Goal: Task Accomplishment & Management: Complete application form

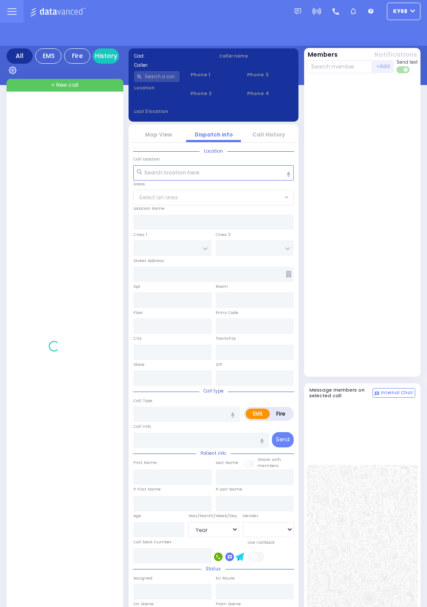
select select "Year"
select select "[DEMOGRAPHIC_DATA]"
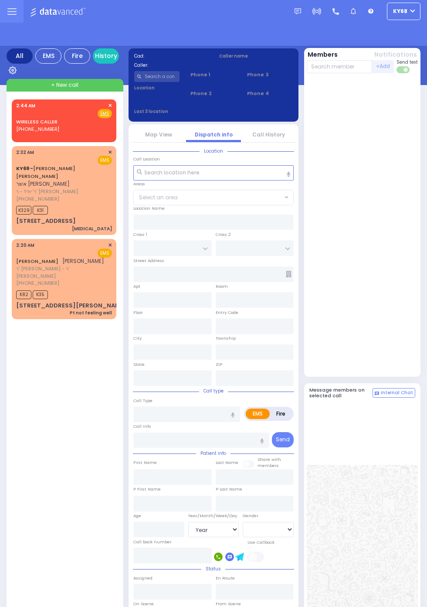
select select "Year"
select select "[DEMOGRAPHIC_DATA]"
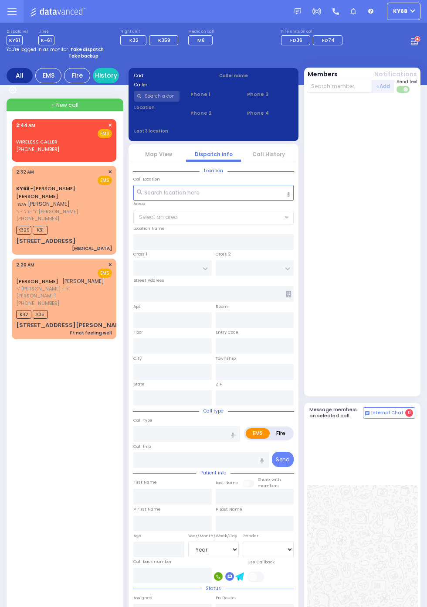
click at [16, 310] on span "K82" at bounding box center [23, 314] width 15 height 9
select select
type input "Pt not feeling well"
radio input "true"
type input "[PERSON_NAME]"
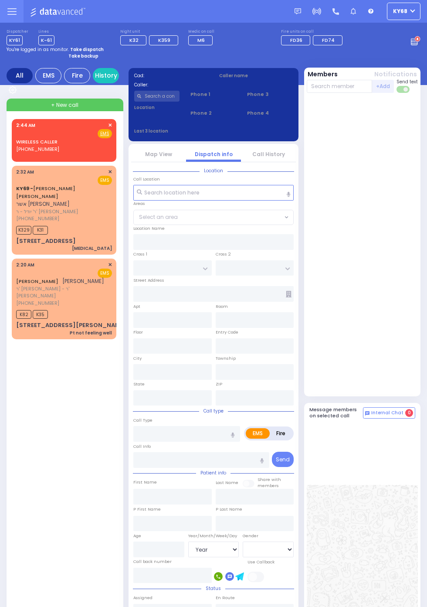
type input "[PERSON_NAME]"
select select
type input "02:20"
type input "02:22"
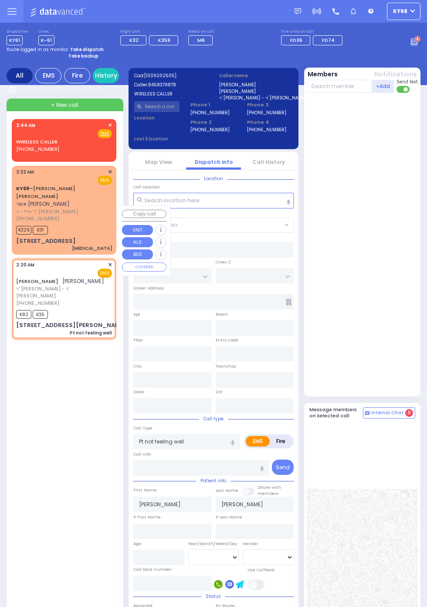
type input "FOREST RD"
type input "LIZENSK BLVD"
type input "[STREET_ADDRESS][PERSON_NAME]"
type input "102"
type input "Monroe"
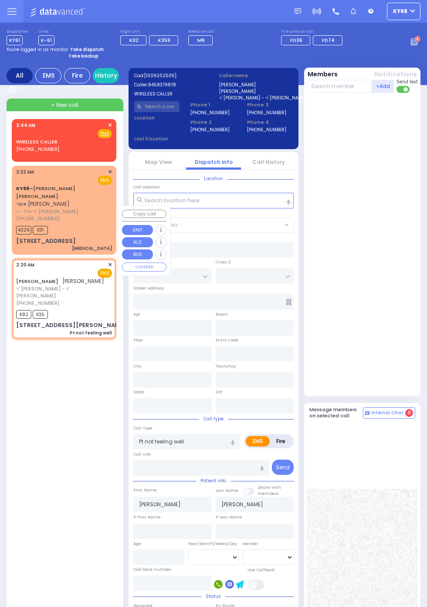
type input "[US_STATE]"
type input "10950"
select select "MONROE"
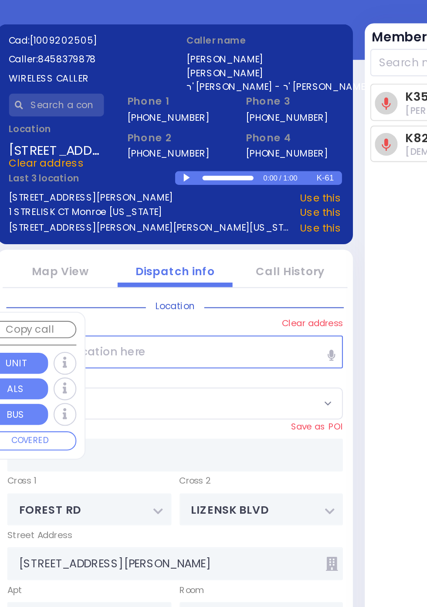
click at [219, 141] on div at bounding box center [220, 141] width 5 height 4
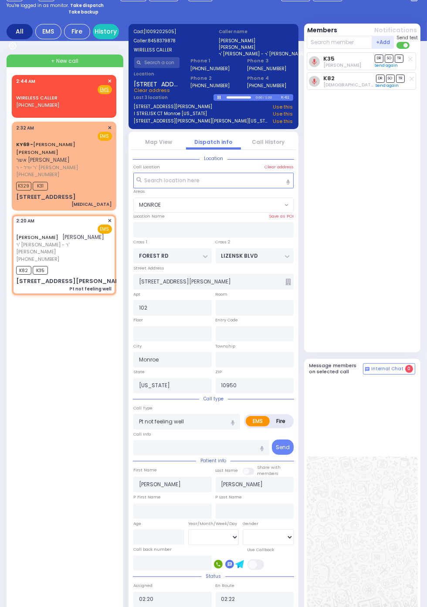
scroll to position [44, 0]
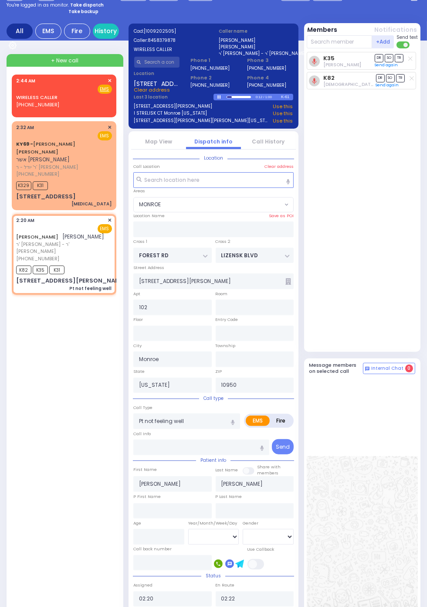
select select
radio input "true"
select select
select select "MONROE"
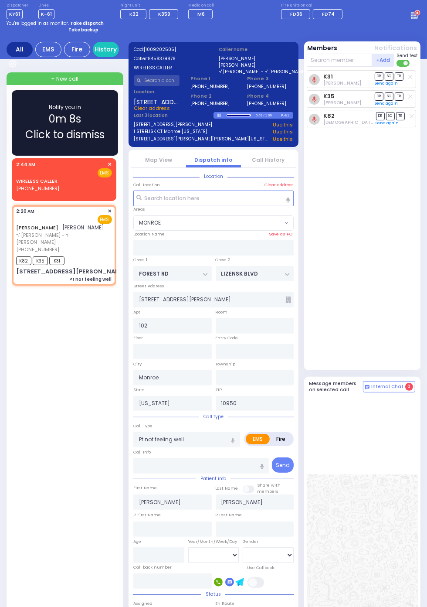
scroll to position [0, 0]
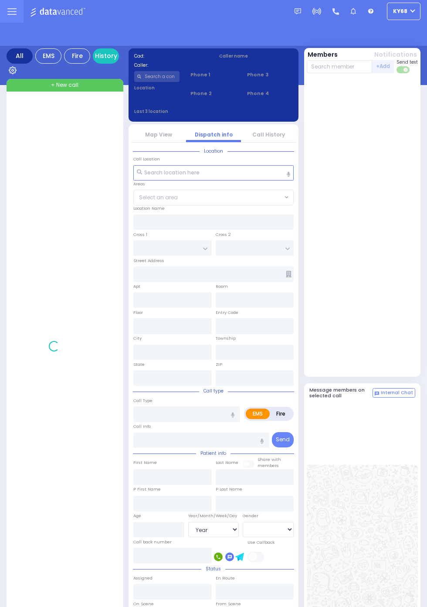
select select "Year"
